Goal: Information Seeking & Learning: Learn about a topic

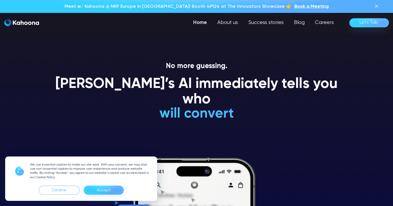
click at [112, 192] on div "Accept" at bounding box center [104, 190] width 40 height 9
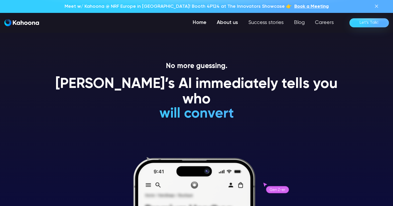
click at [228, 21] on link "About us" at bounding box center [228, 23] width 32 height 10
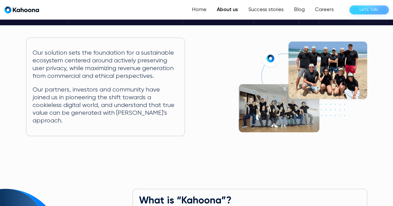
scroll to position [93, 0]
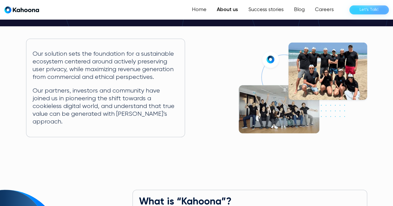
click at [287, 110] on img at bounding box center [303, 88] width 128 height 91
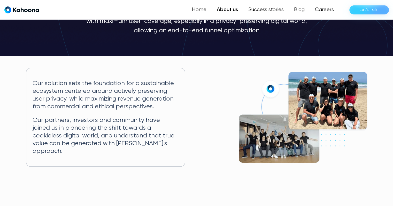
scroll to position [0, 0]
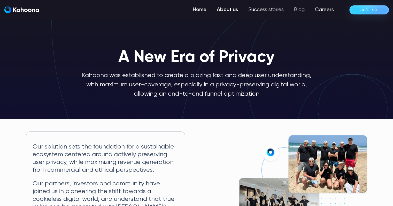
click at [203, 10] on link "Home" at bounding box center [199, 10] width 24 height 10
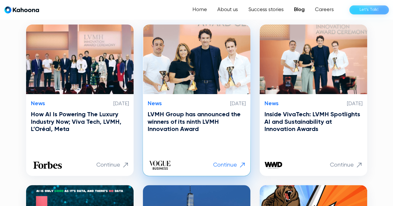
scroll to position [93, 0]
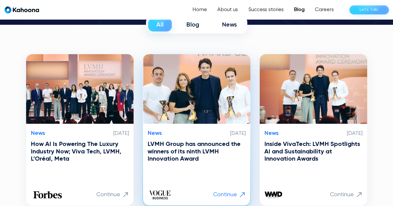
click at [198, 81] on img at bounding box center [196, 89] width 107 height 70
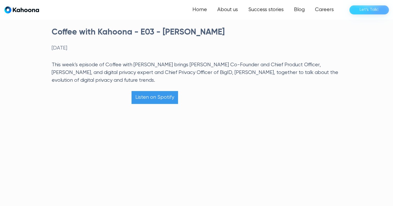
scroll to position [279, 0]
